Goal: Obtain resource: Obtain resource

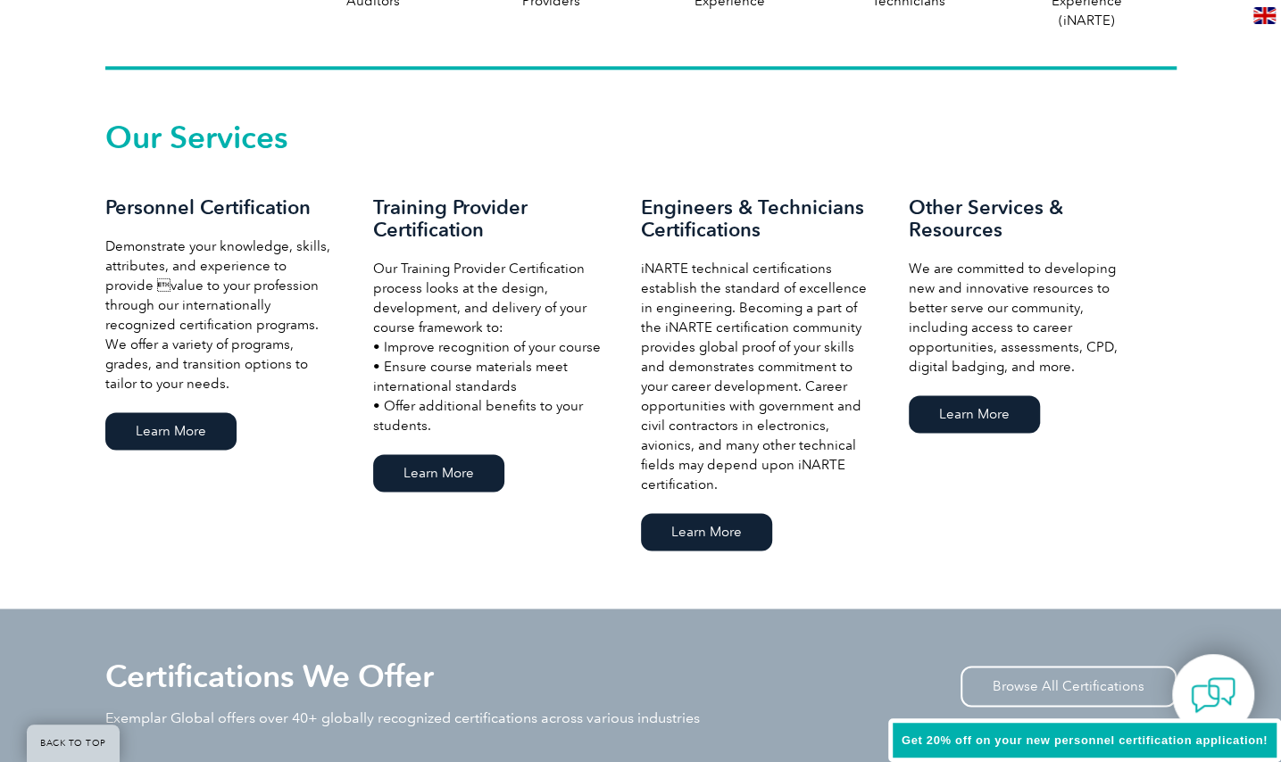
scroll to position [1189, 0]
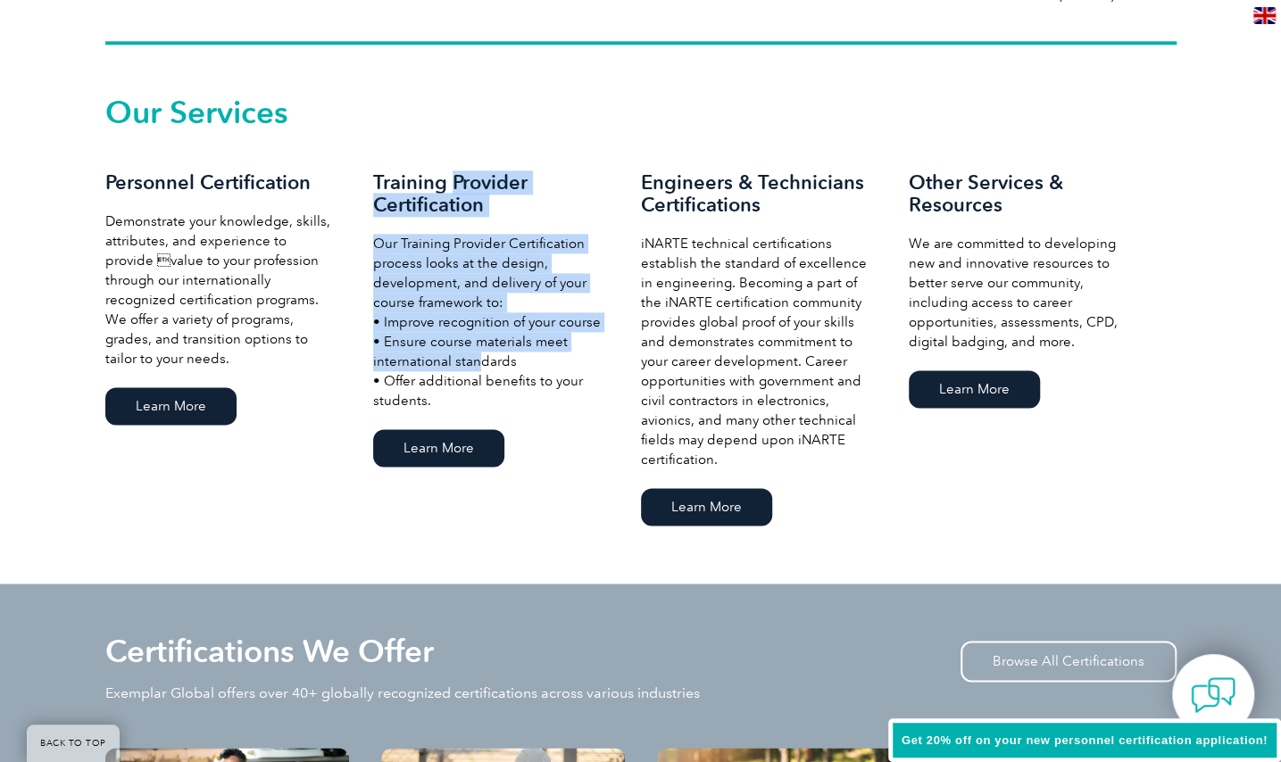
drag, startPoint x: 452, startPoint y: 178, endPoint x: 468, endPoint y: 369, distance: 191.6
click at [468, 369] on div "Training Provider Certification Our Training Provider Certification process loo…" at bounding box center [507, 321] width 268 height 300
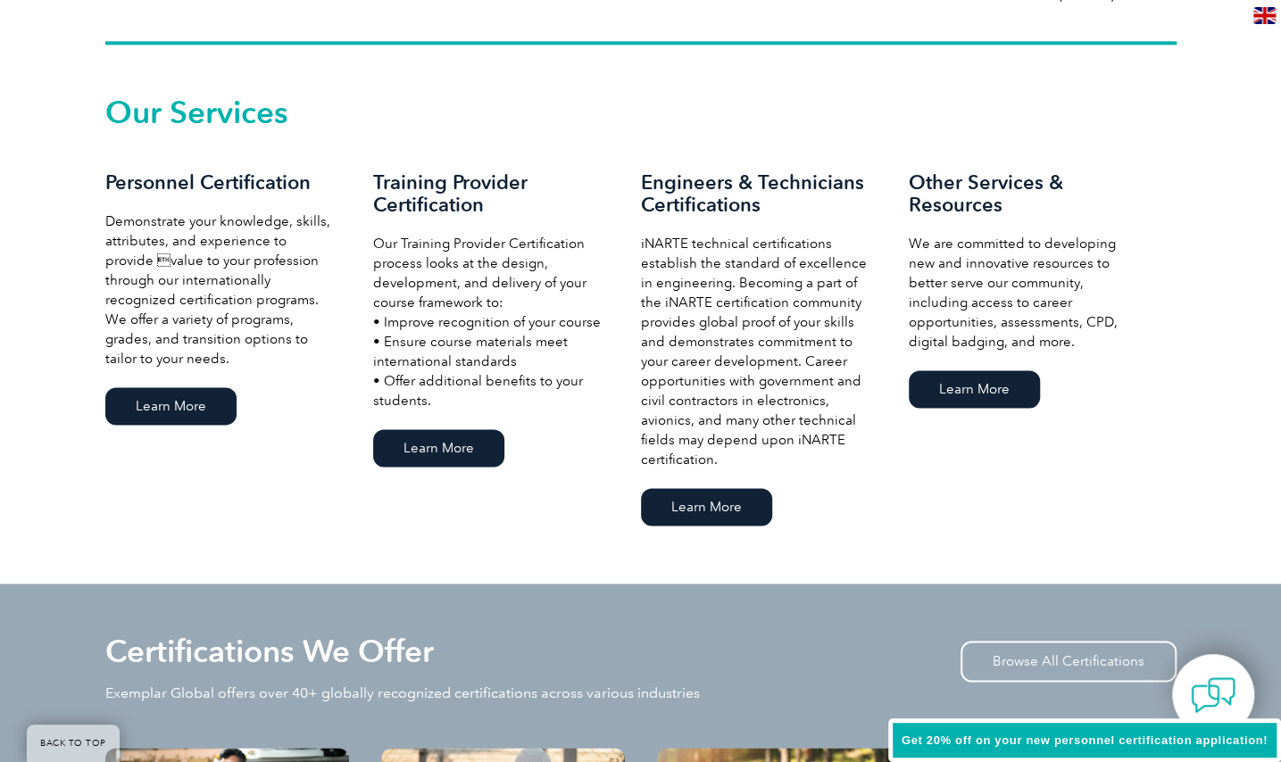
click at [726, 334] on p "iNARTE technical certifications establish the standard of excellence in enginee…" at bounding box center [757, 352] width 232 height 236
click at [178, 404] on link "Learn More" at bounding box center [170, 405] width 131 height 37
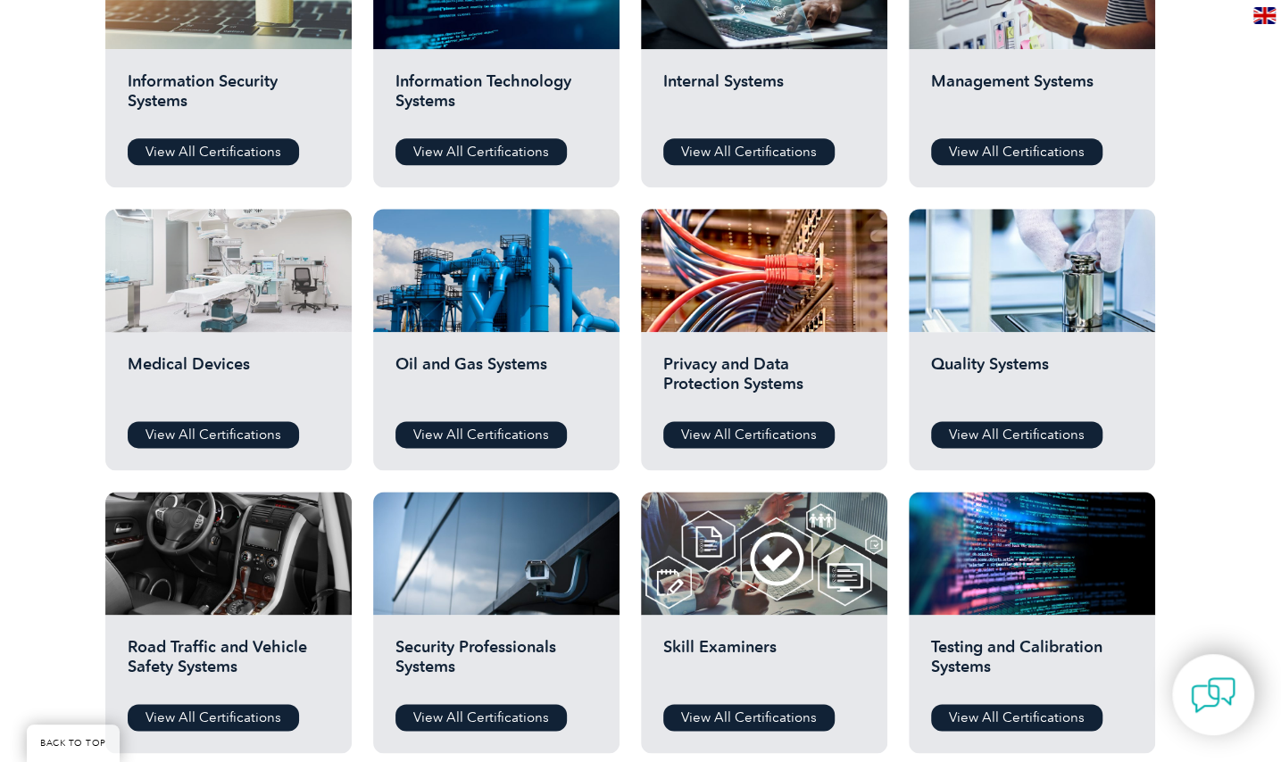
scroll to position [1071, 0]
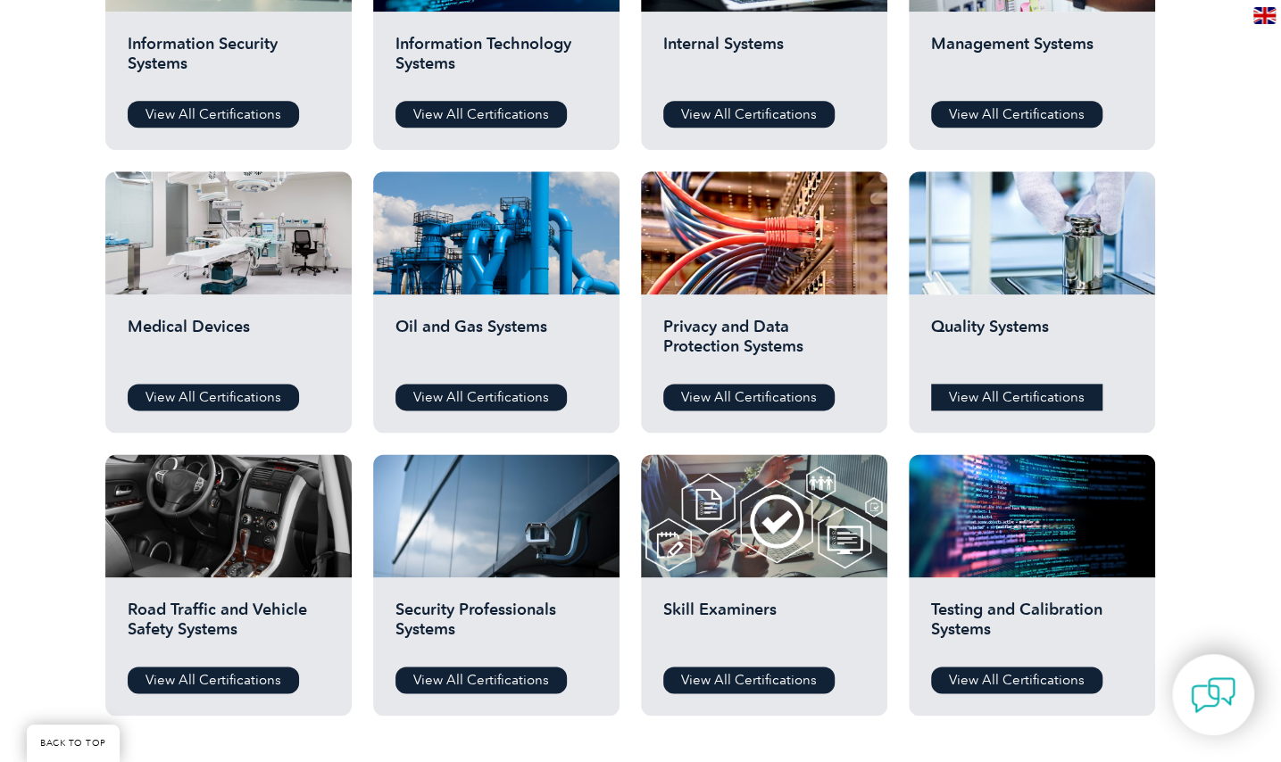
click at [975, 403] on link "View All Certifications" at bounding box center [1016, 397] width 171 height 27
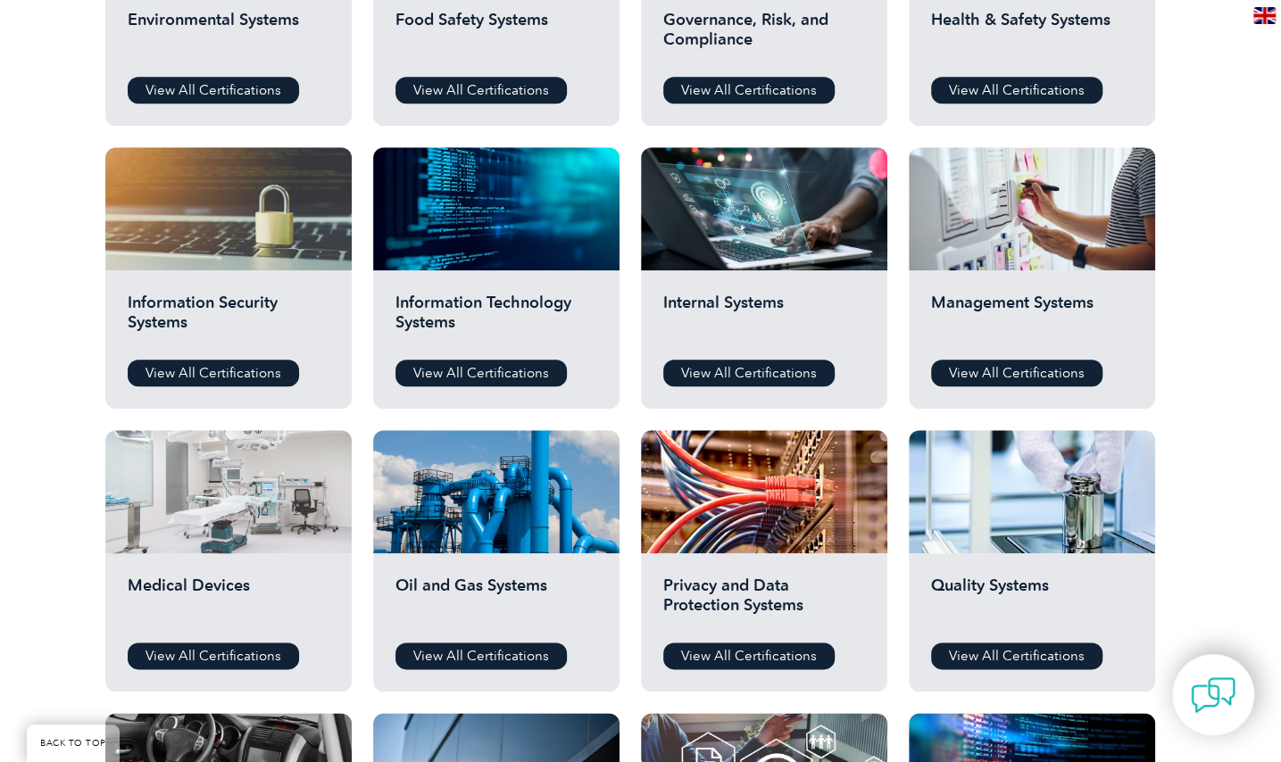
scroll to position [803, 0]
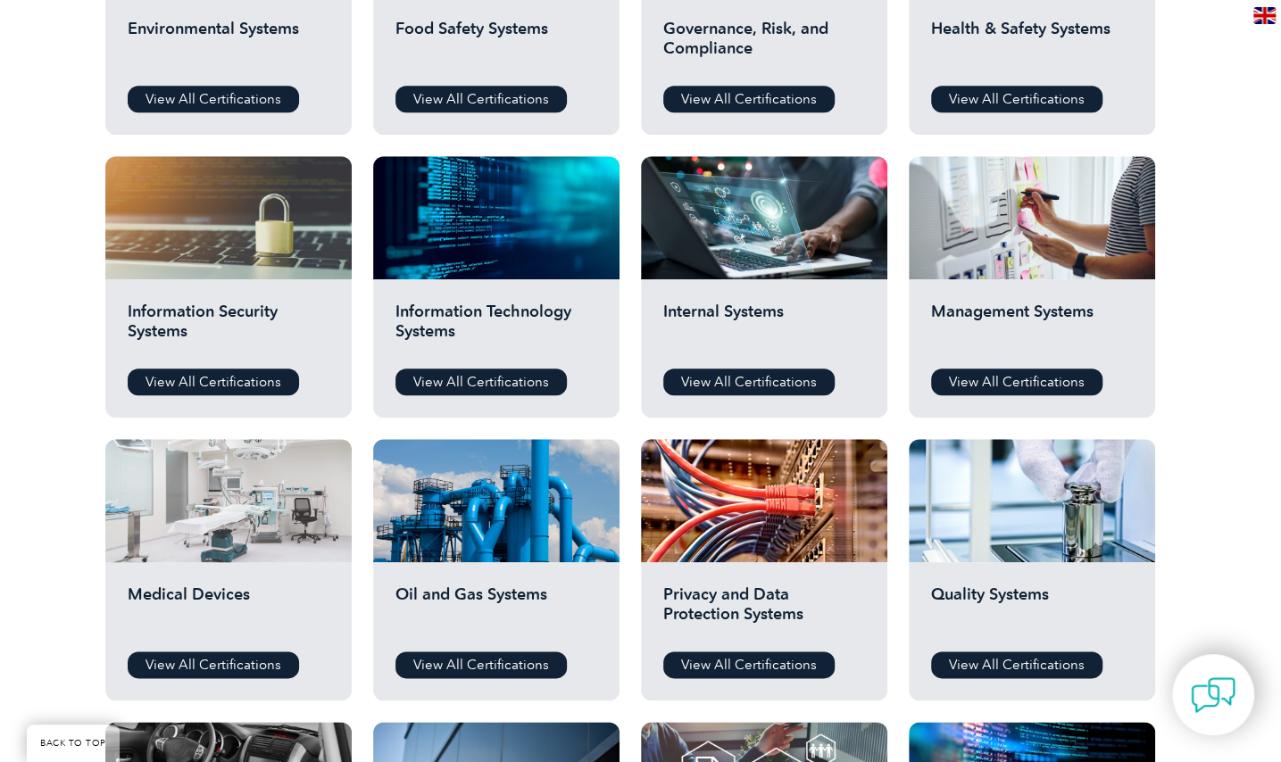
click at [169, 534] on div at bounding box center [228, 500] width 246 height 123
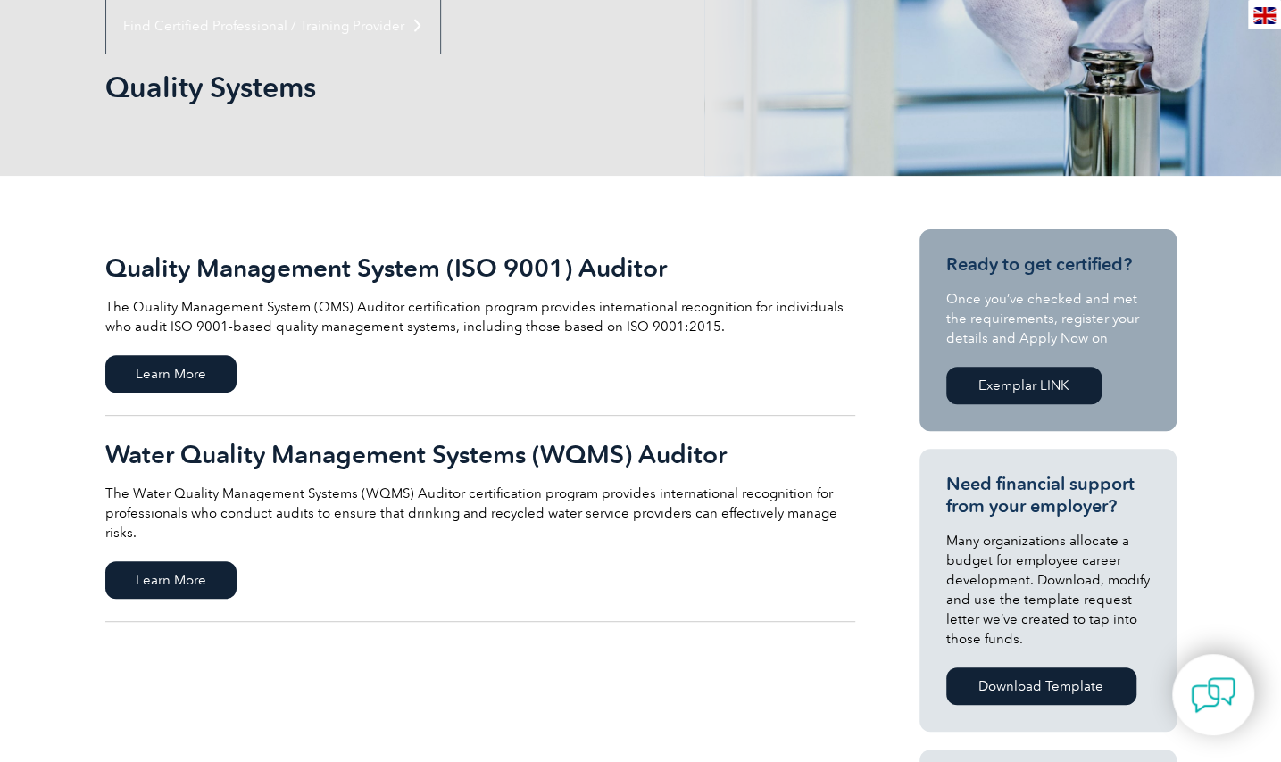
scroll to position [268, 0]
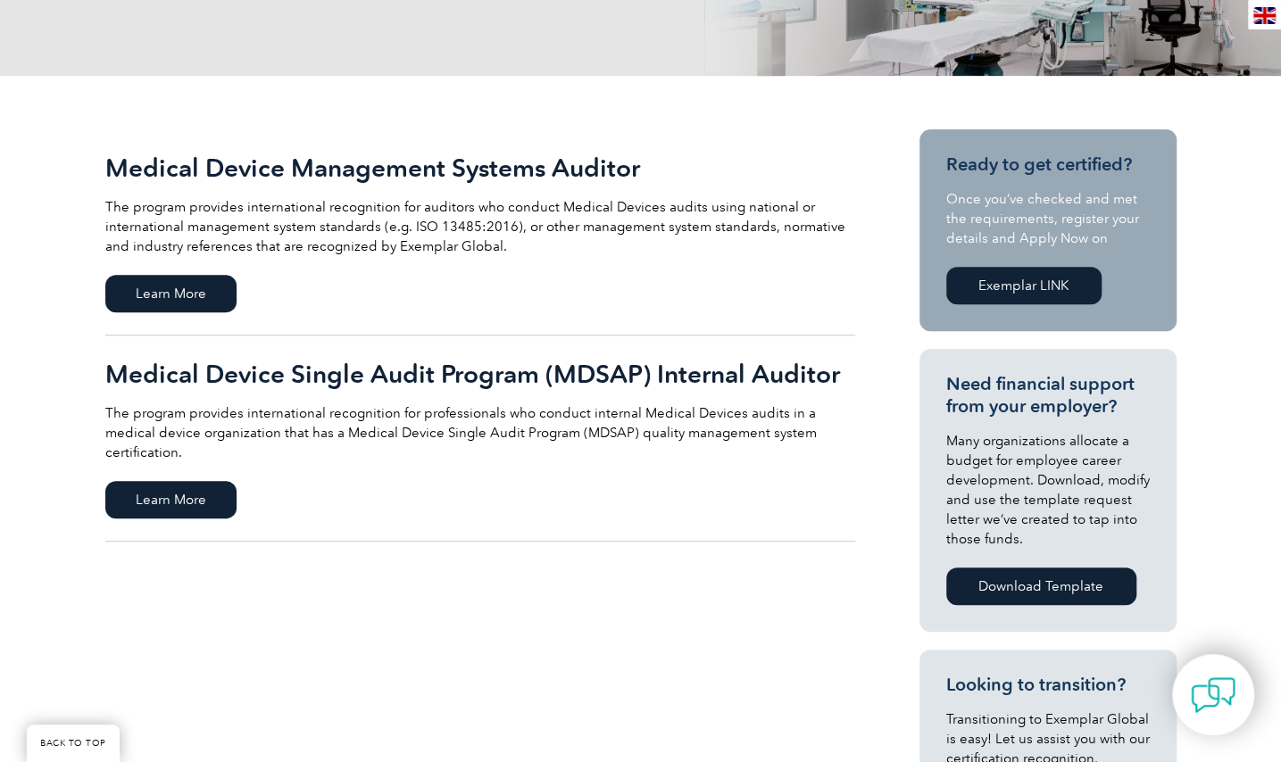
scroll to position [357, 0]
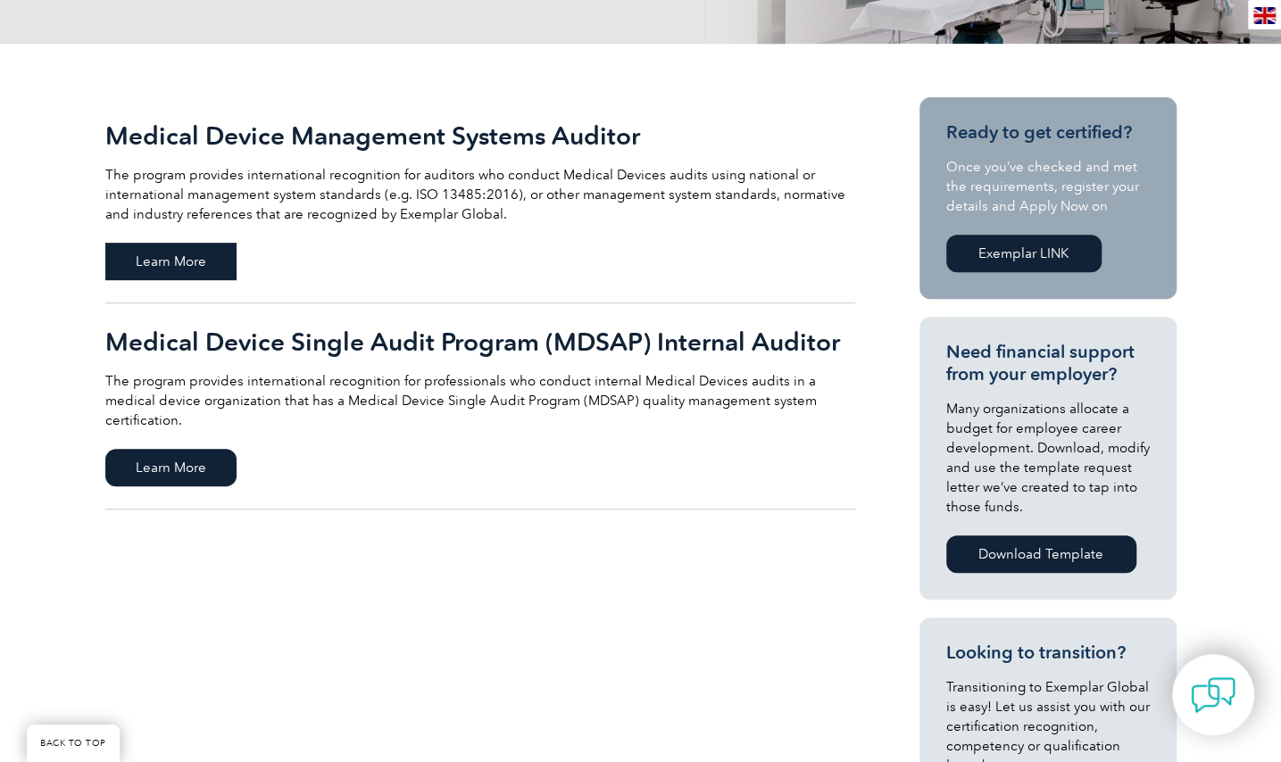
click at [210, 254] on span "Learn More" at bounding box center [170, 261] width 131 height 37
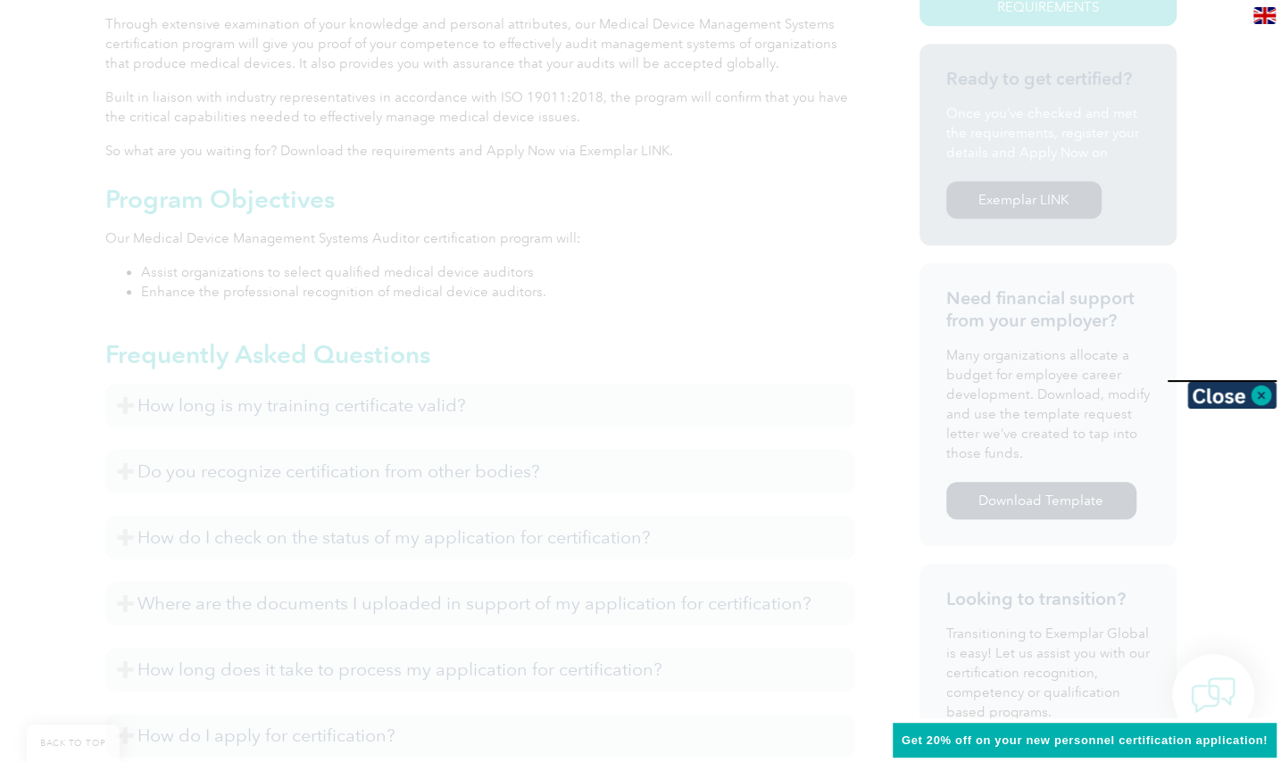
scroll to position [635, 0]
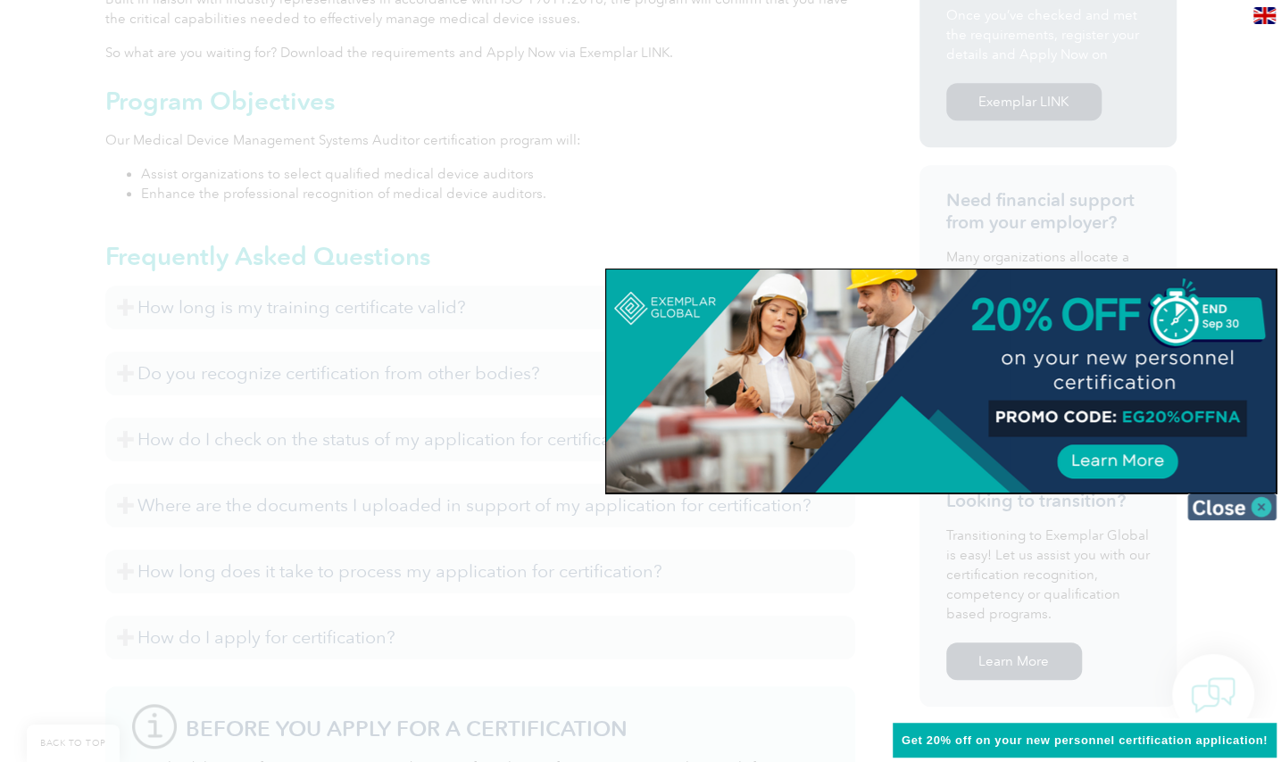
click at [1242, 502] on img at bounding box center [1231, 506] width 89 height 27
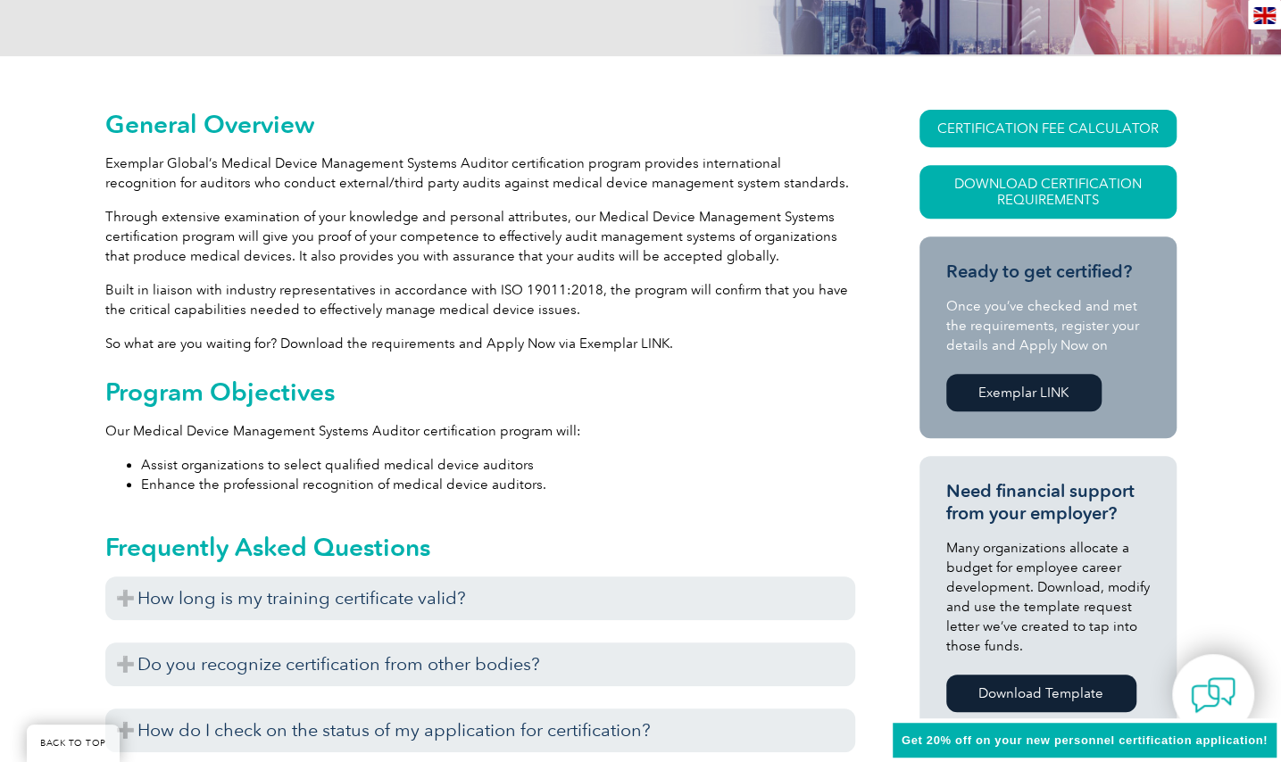
scroll to position [368, 0]
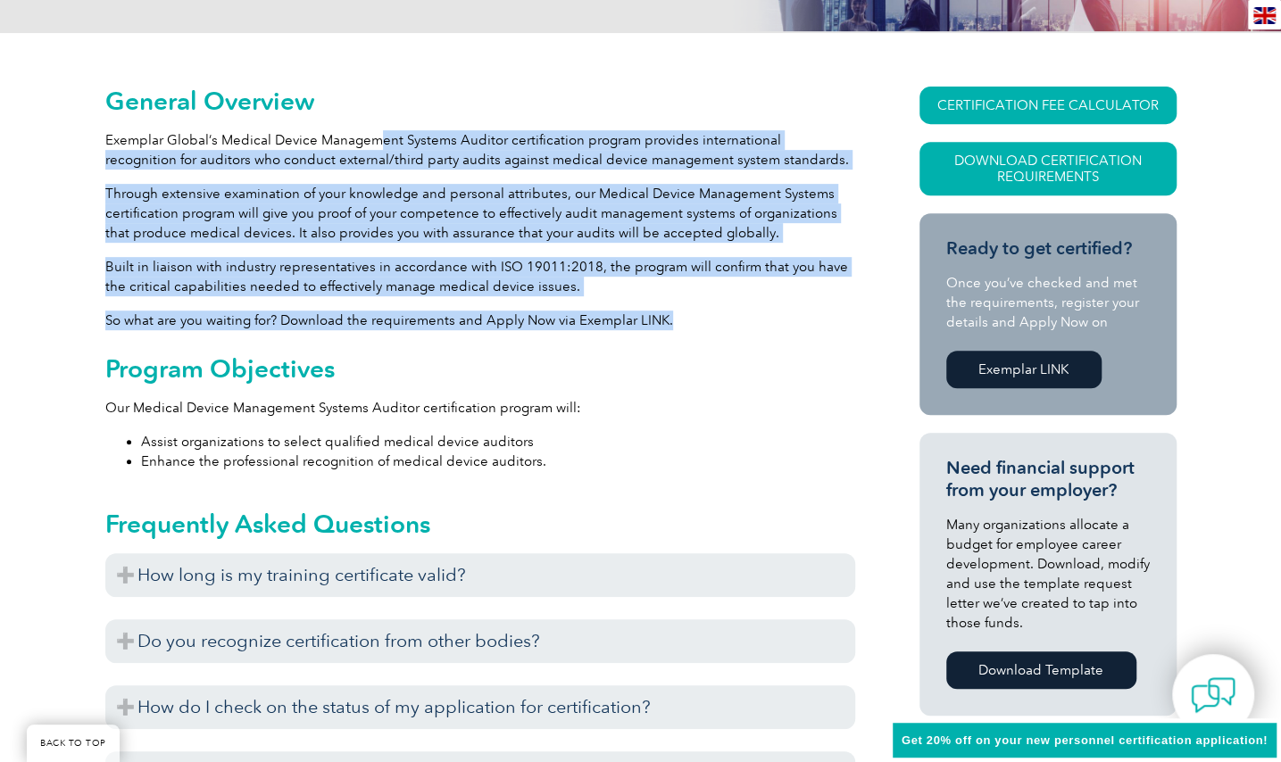
drag, startPoint x: 380, startPoint y: 138, endPoint x: 689, endPoint y: 326, distance: 361.2
click at [711, 327] on p "So what are you waiting for? Download the requirements and Apply Now via Exempl…" at bounding box center [480, 321] width 750 height 20
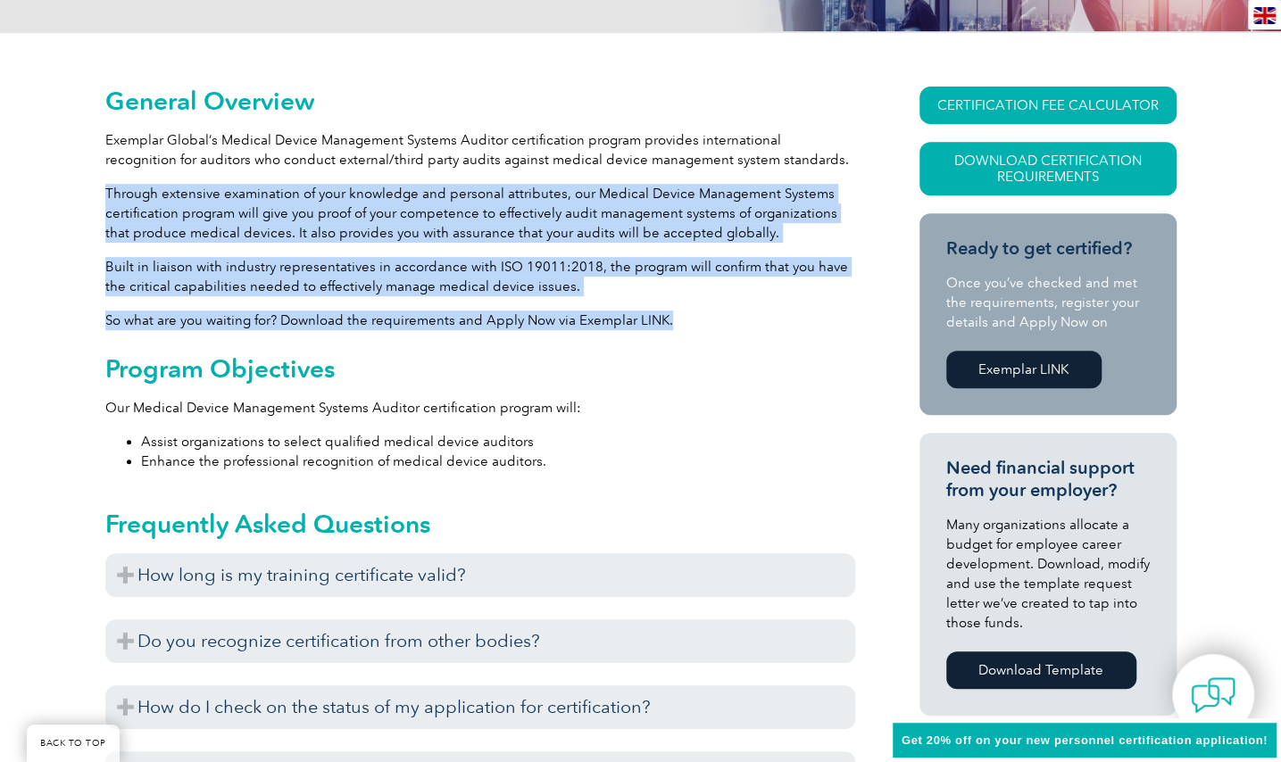
drag, startPoint x: 734, startPoint y: 312, endPoint x: 813, endPoint y: 157, distance: 174.4
click at [813, 157] on p "Exemplar Global’s Medical Device Management Systems Auditor certification progr…" at bounding box center [480, 149] width 750 height 39
click at [742, 278] on p "Built in liaison with industry representatives in accordance with ISO 19011:201…" at bounding box center [480, 276] width 750 height 39
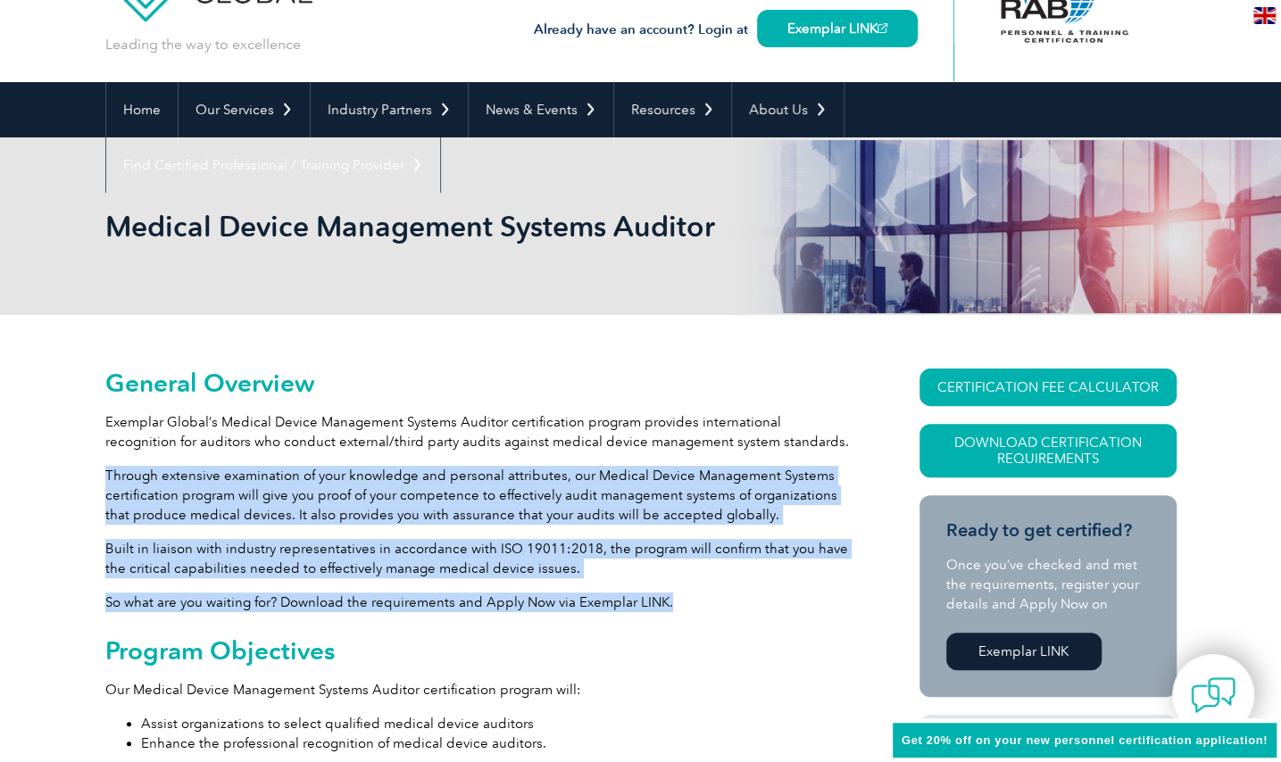
scroll to position [278, 0]
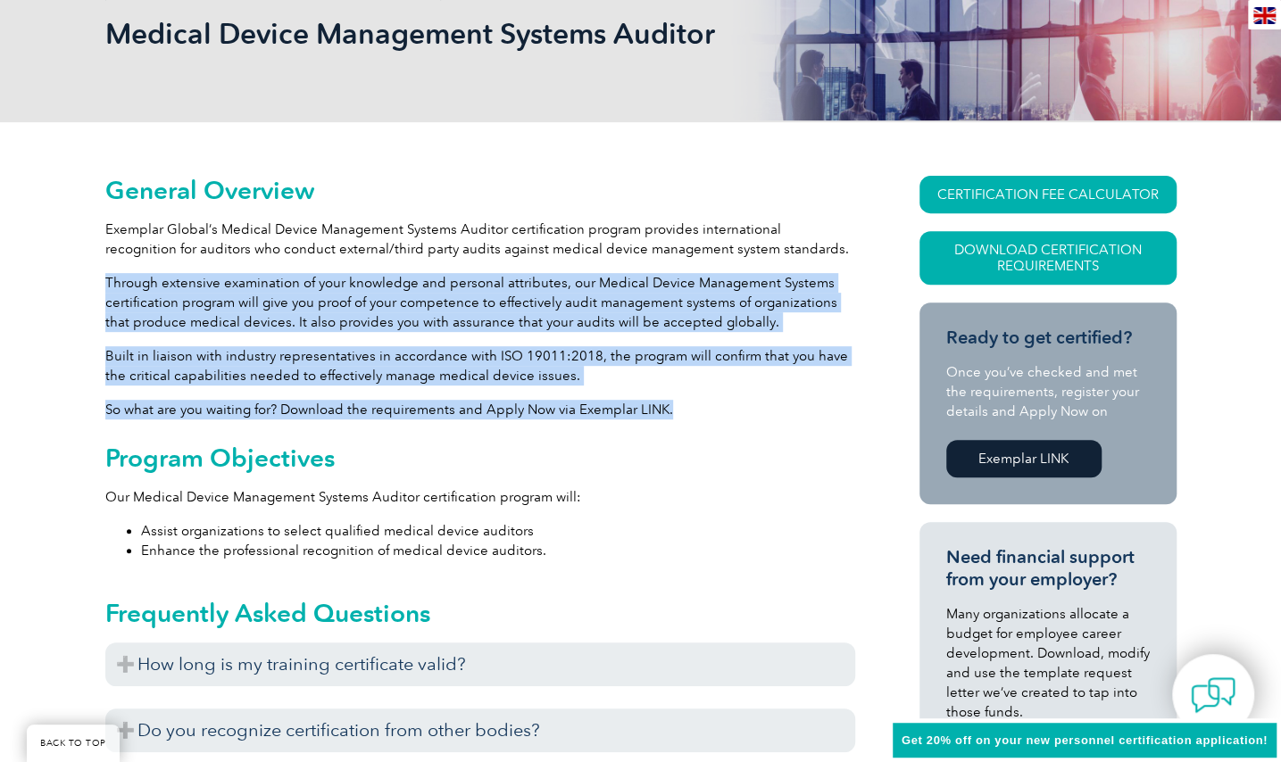
click at [444, 290] on p "Through extensive examination of your knowledge and personal attributes, our Me…" at bounding box center [480, 302] width 750 height 59
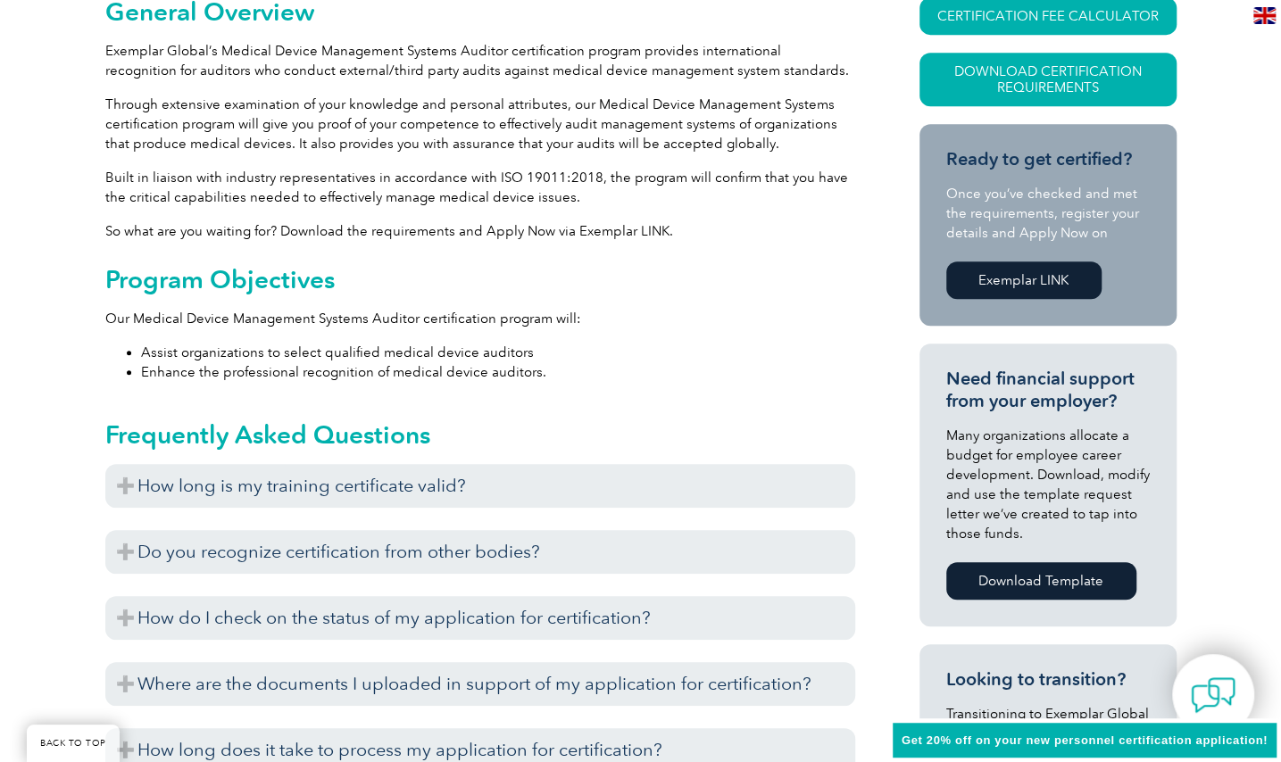
scroll to position [635, 0]
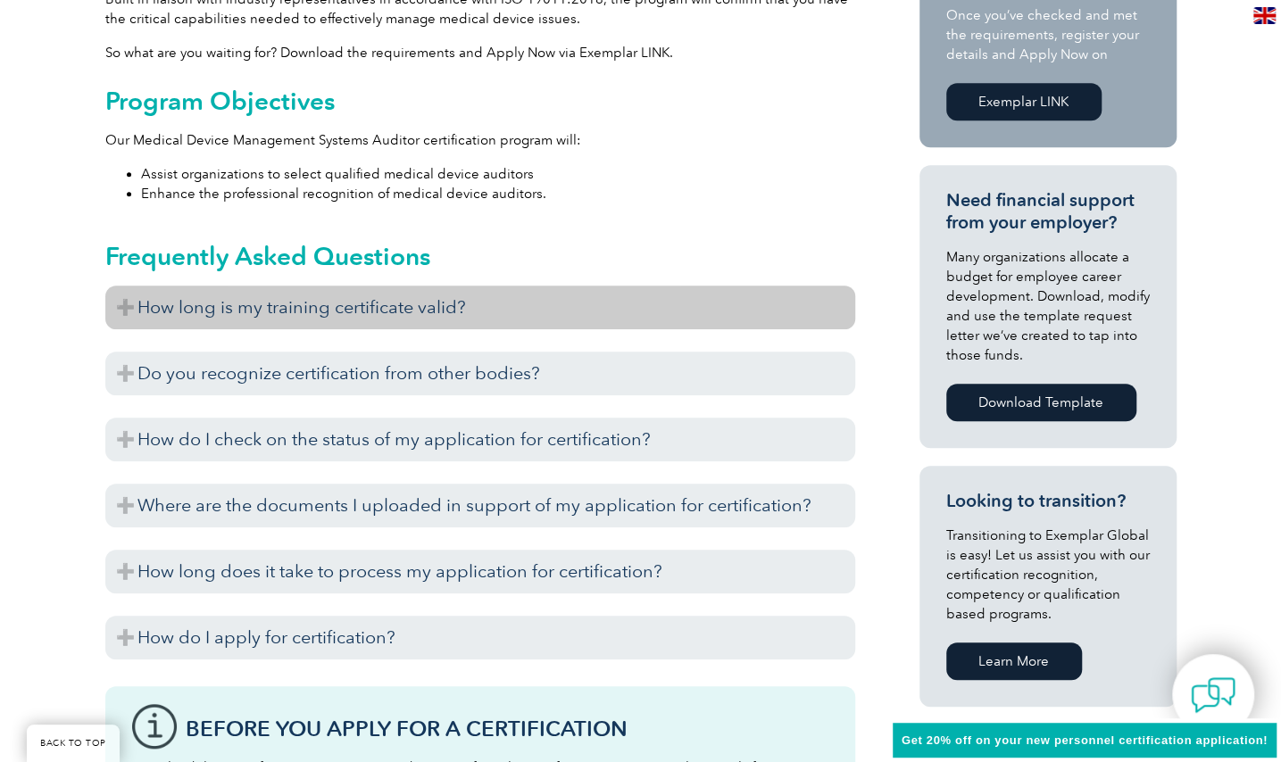
click at [389, 304] on h3 "How long is my training certificate valid?" at bounding box center [480, 308] width 750 height 44
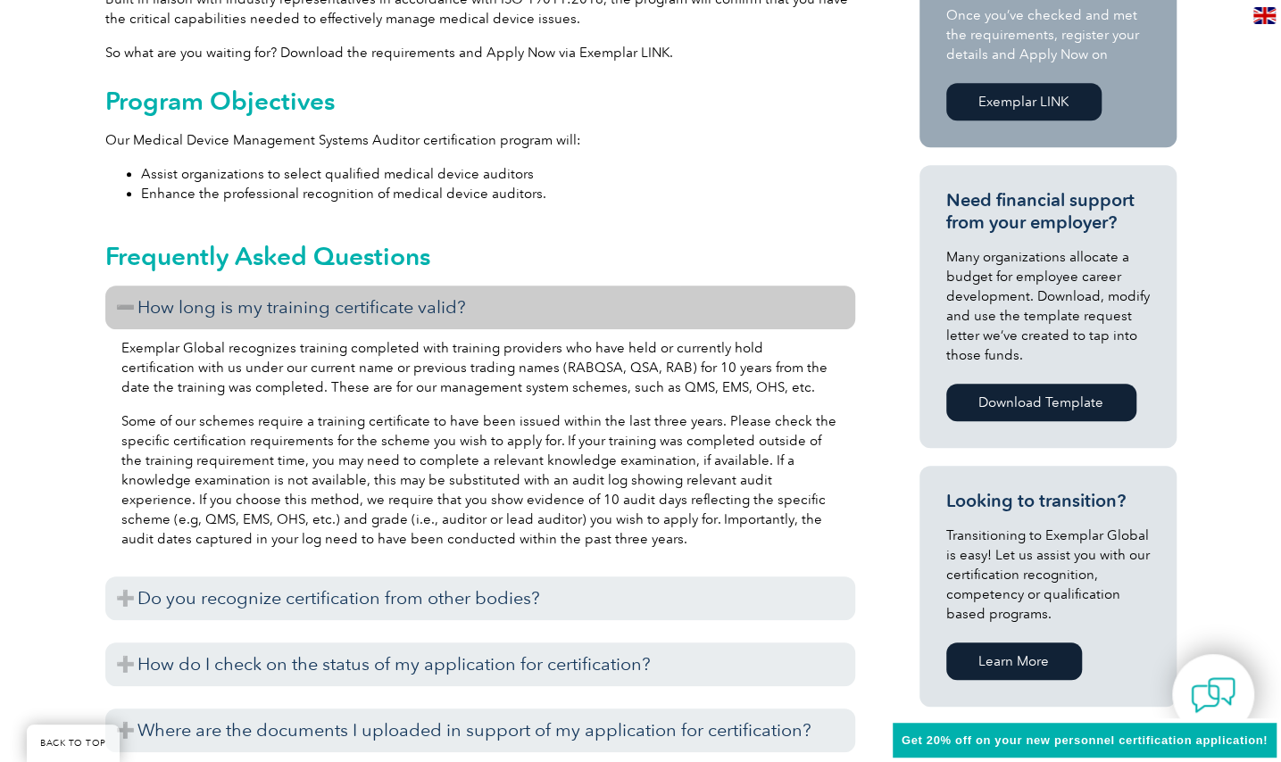
click at [398, 303] on h3 "How long is my training certificate valid?" at bounding box center [480, 308] width 750 height 44
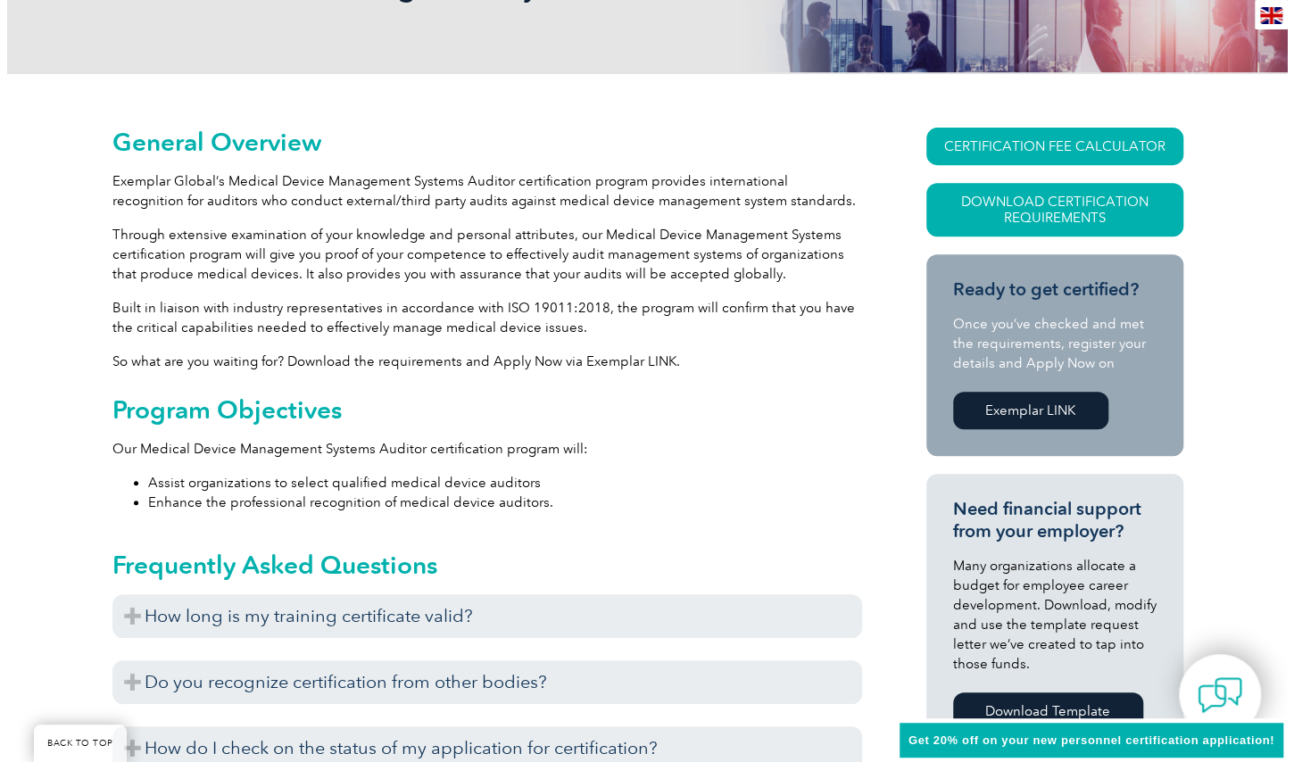
scroll to position [189, 0]
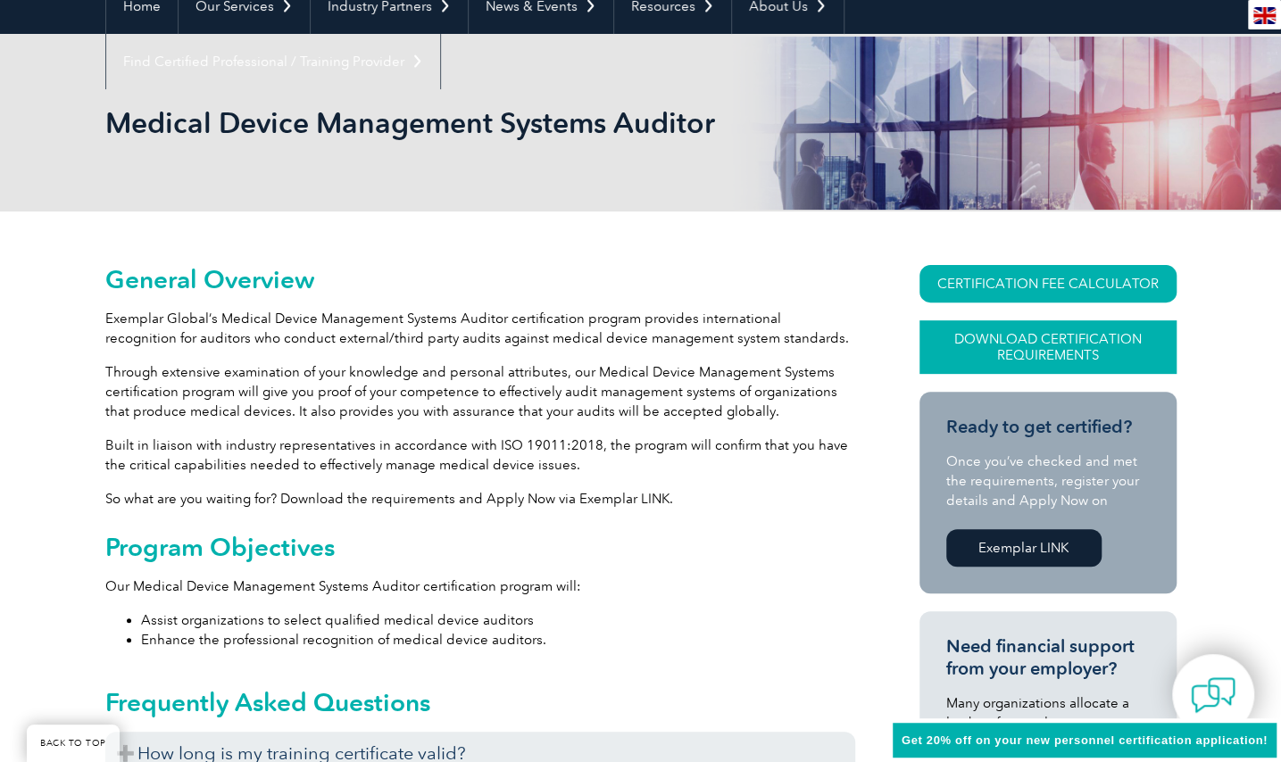
click at [1008, 337] on link "Download Certification Requirements" at bounding box center [1047, 347] width 257 height 54
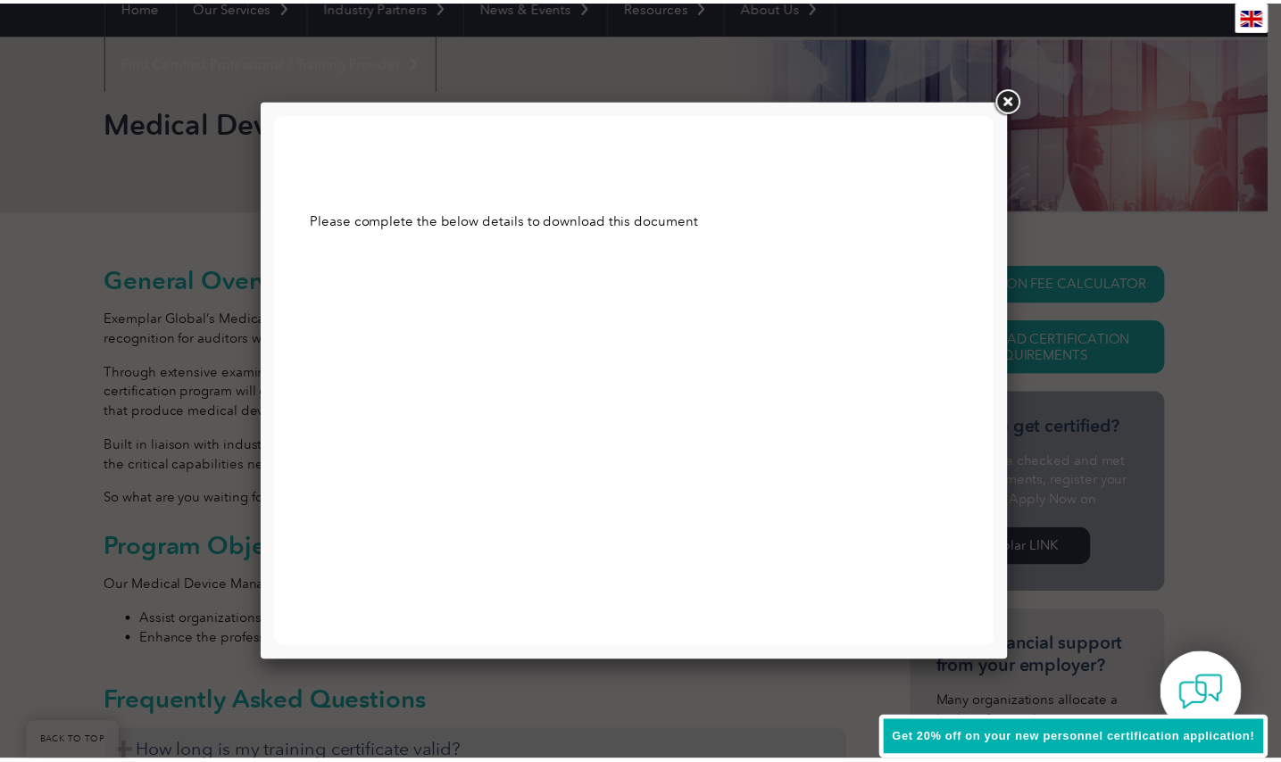
scroll to position [0, 0]
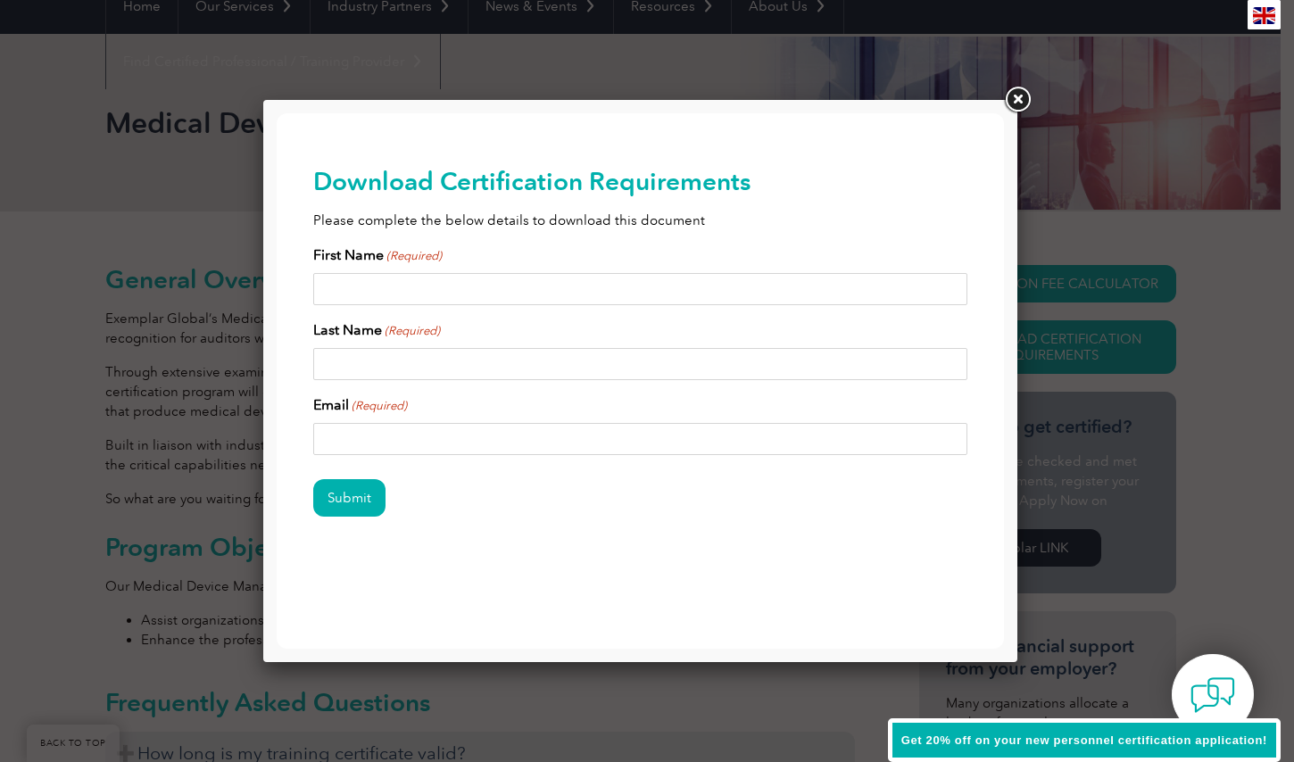
click at [1021, 102] on link at bounding box center [1017, 100] width 32 height 32
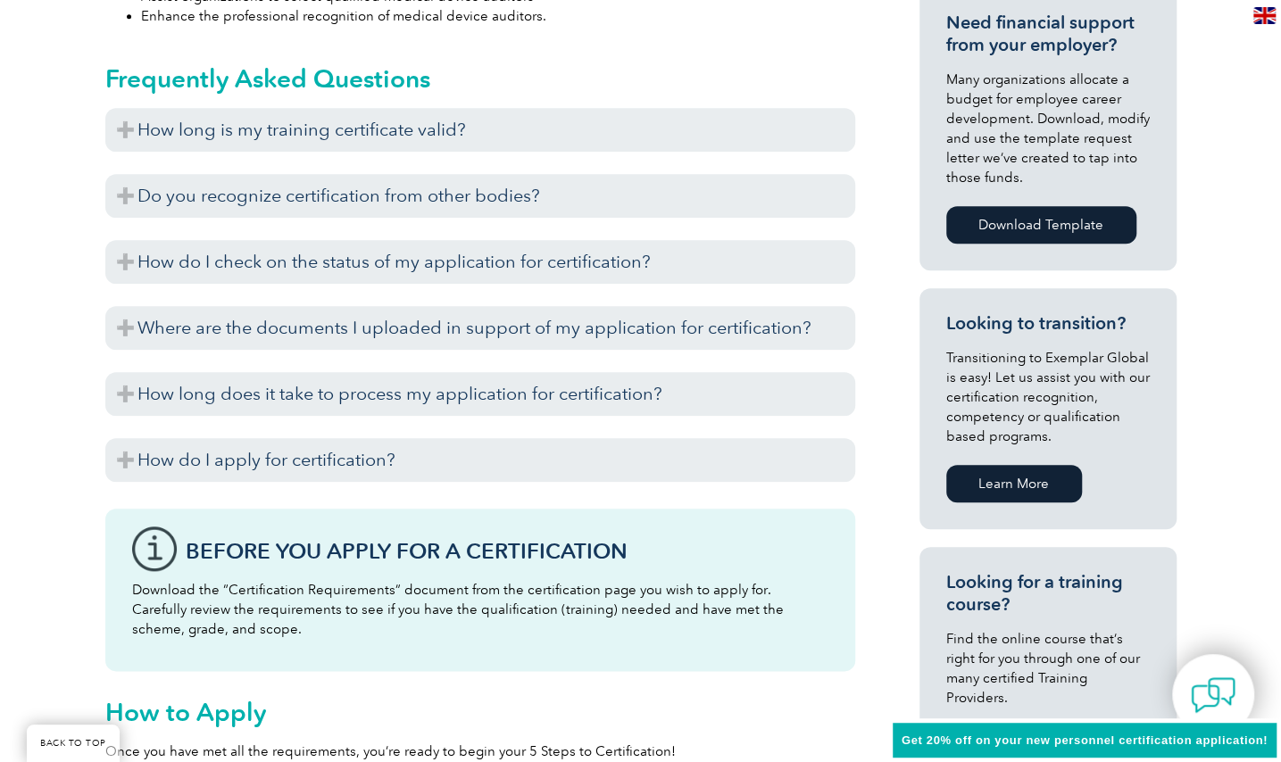
scroll to position [992, 0]
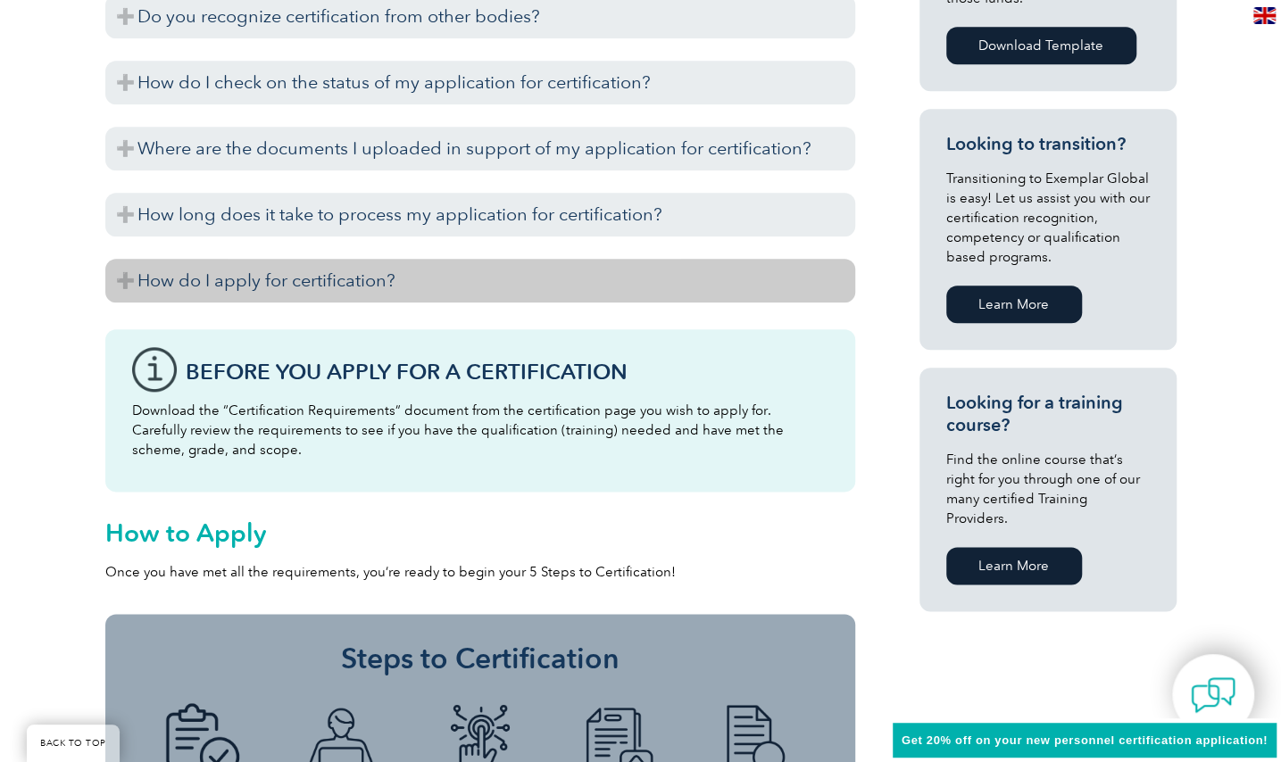
click at [298, 283] on h3 "How do I apply for certification?" at bounding box center [480, 281] width 750 height 44
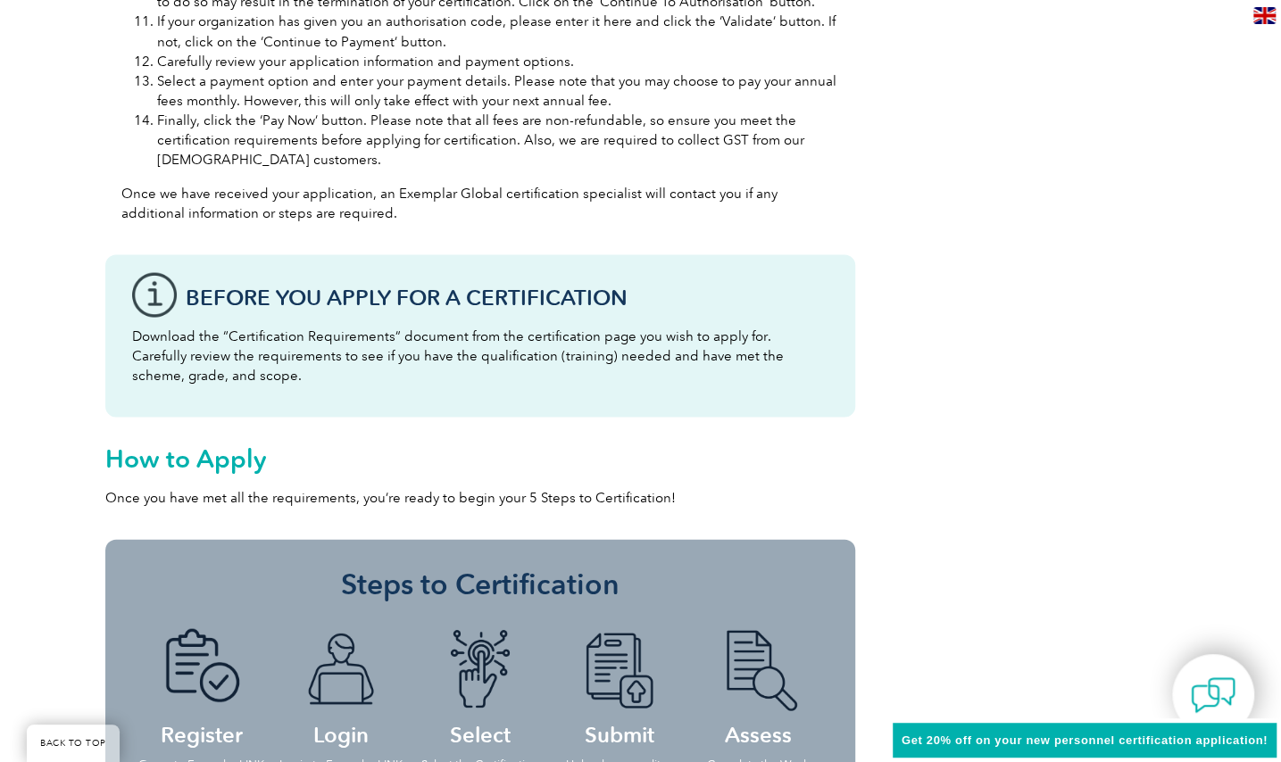
scroll to position [2242, 0]
